Goal: Check status

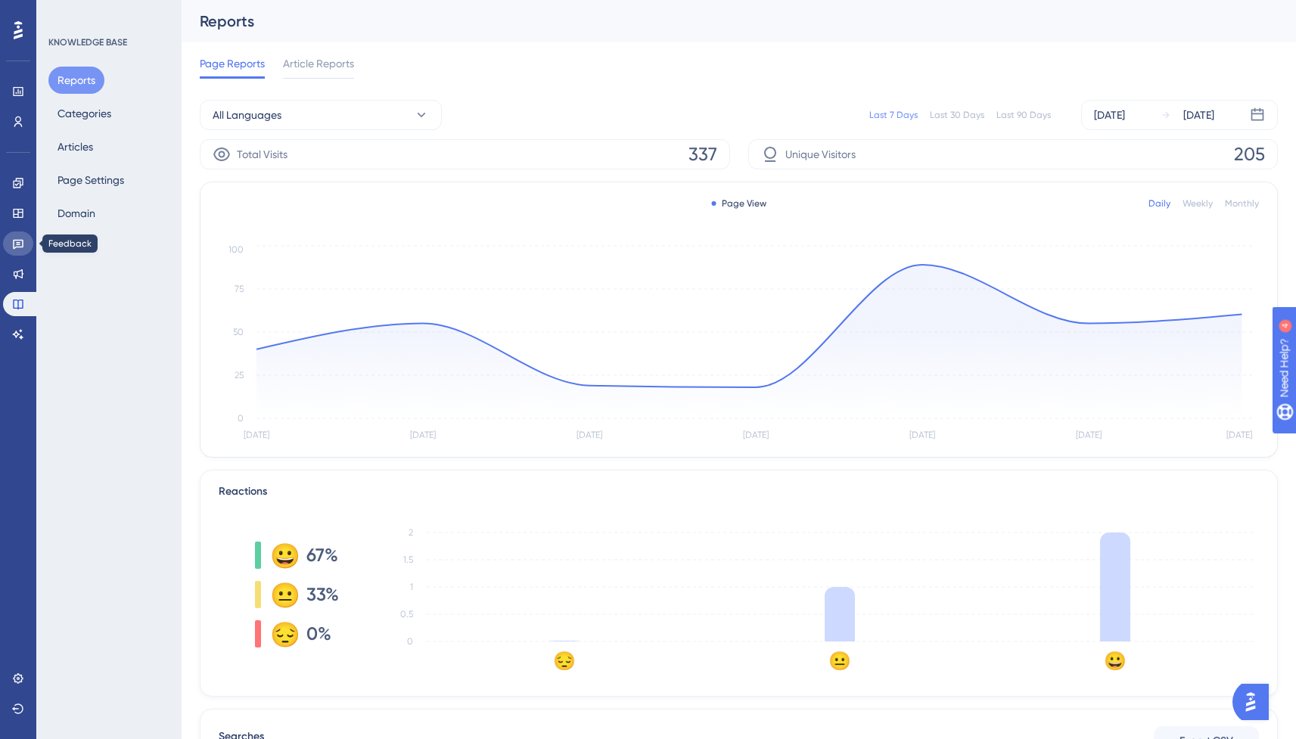
click at [20, 244] on icon at bounding box center [18, 243] width 12 height 12
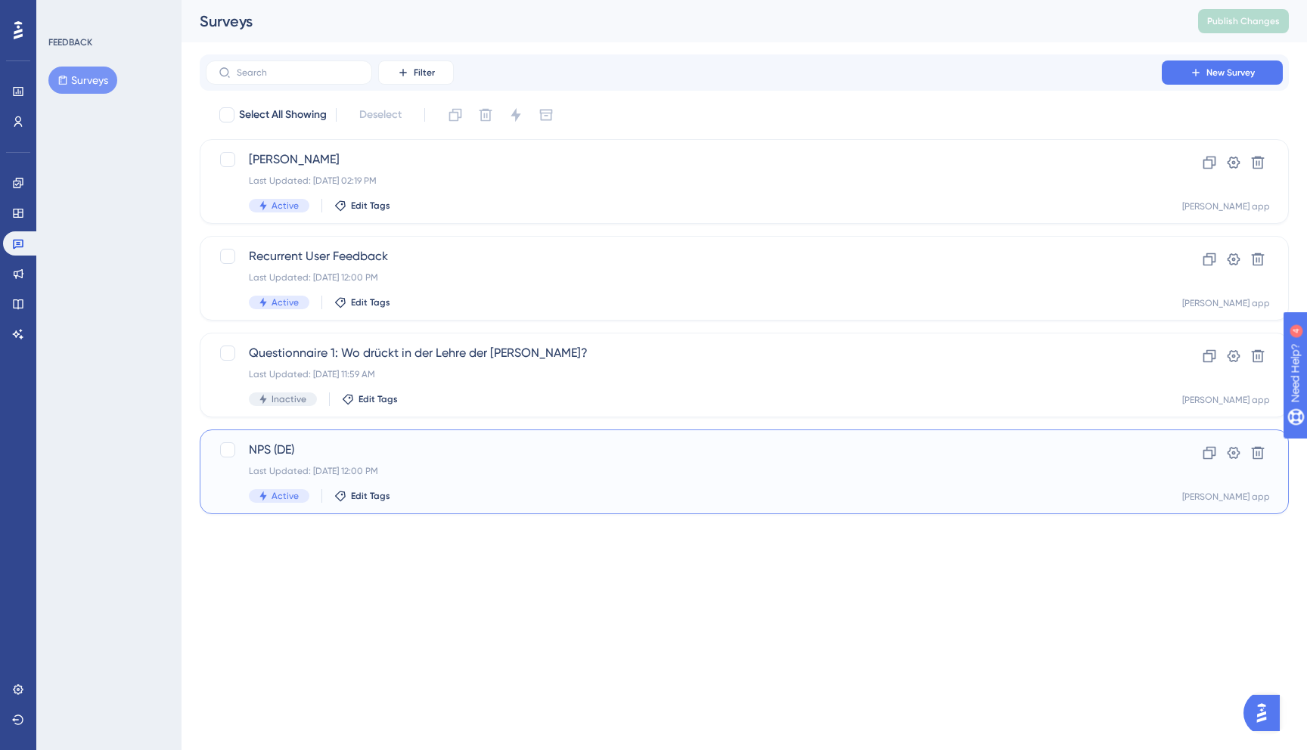
click at [480, 448] on span "NPS (DE)" at bounding box center [684, 450] width 870 height 18
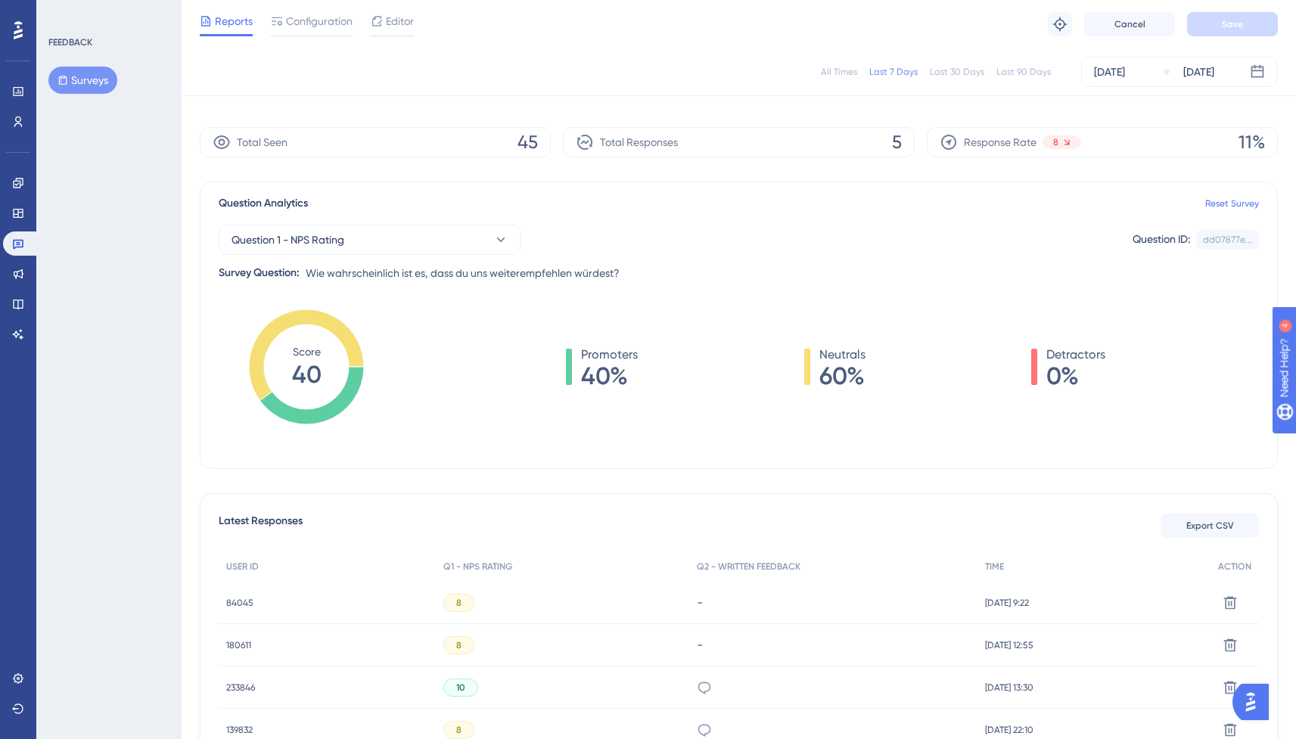
scroll to position [23, 0]
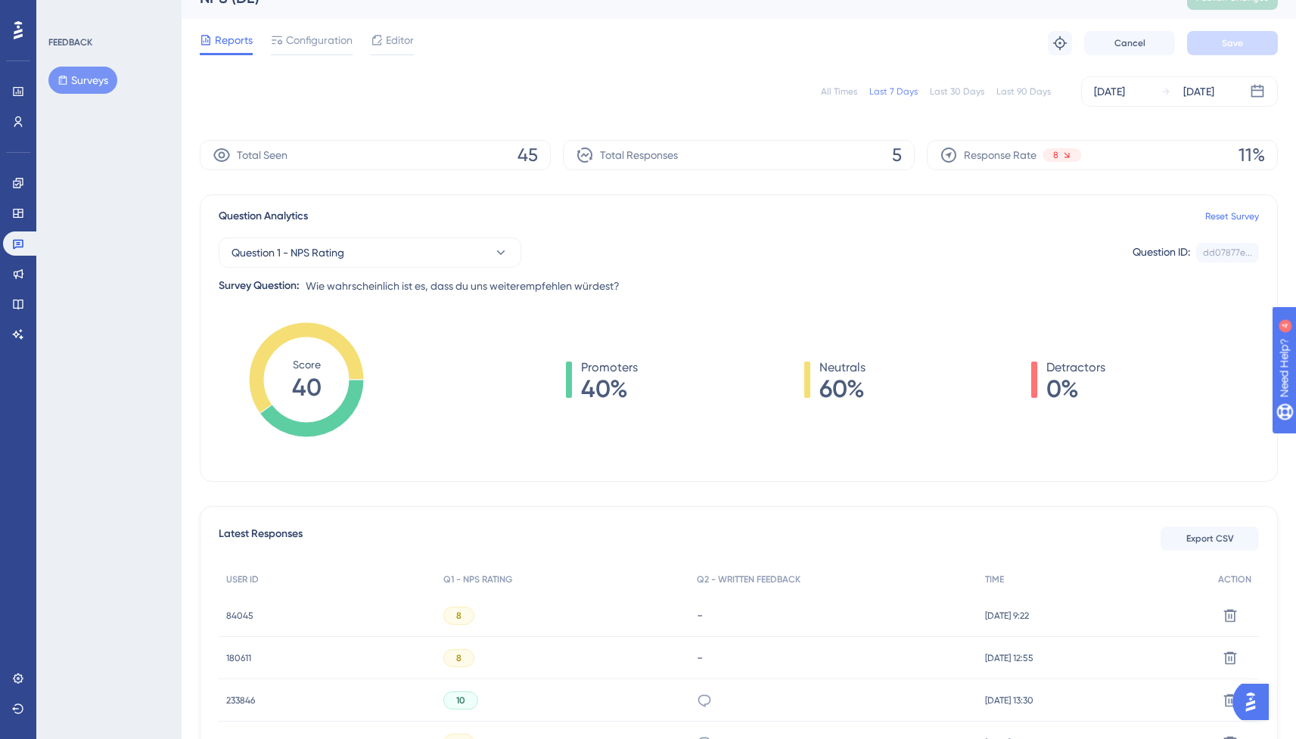
click at [964, 96] on div "Last 30 Days" at bounding box center [957, 91] width 54 height 12
click at [1026, 98] on div "All Times Last 7 Days Last 30 Days Last 90 Days [DATE] [DATE]" at bounding box center [739, 91] width 1078 height 30
click at [1022, 92] on div "Last 90 Days" at bounding box center [1023, 91] width 54 height 12
click at [846, 87] on div "All Times" at bounding box center [839, 91] width 36 height 12
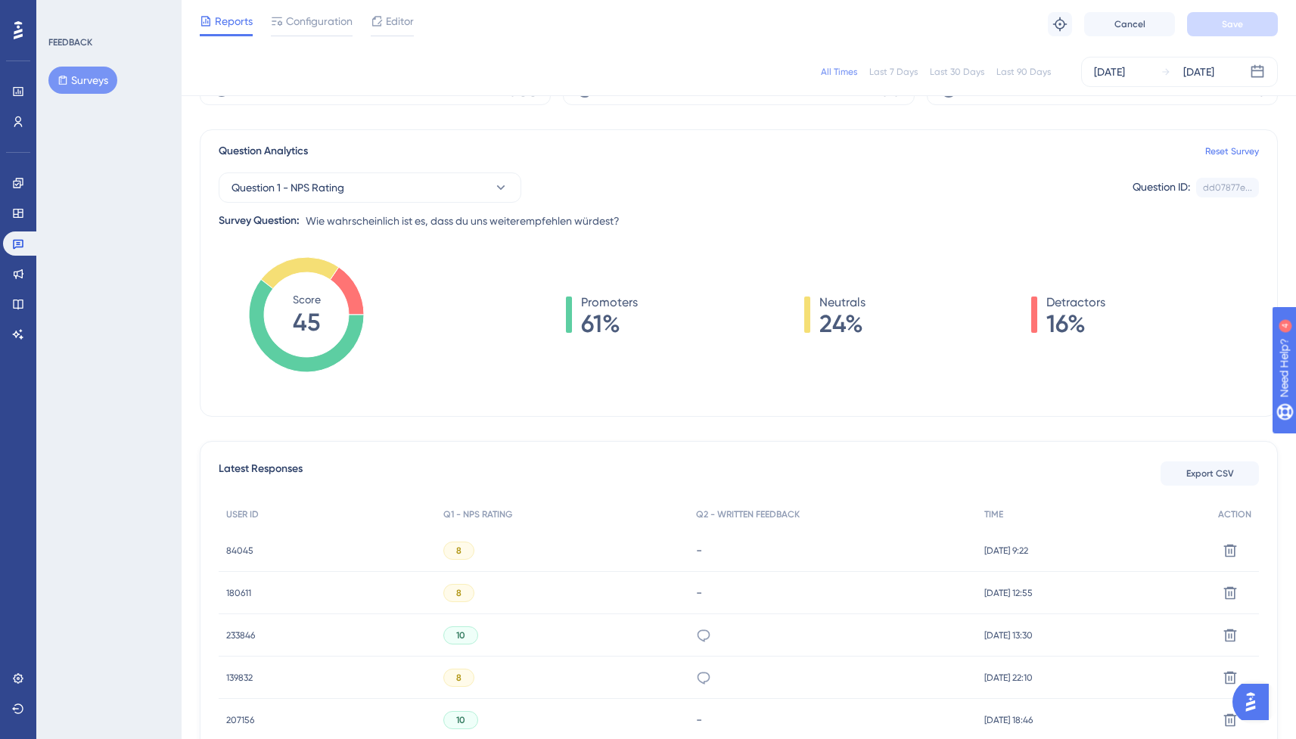
scroll to position [0, 0]
